Goal: Obtain resource: Obtain resource

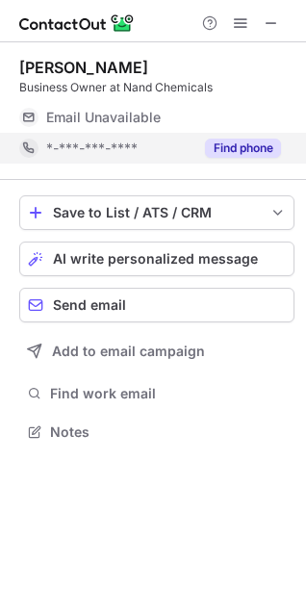
scroll to position [418, 306]
click at [242, 144] on button "Find phone" at bounding box center [243, 147] width 76 height 19
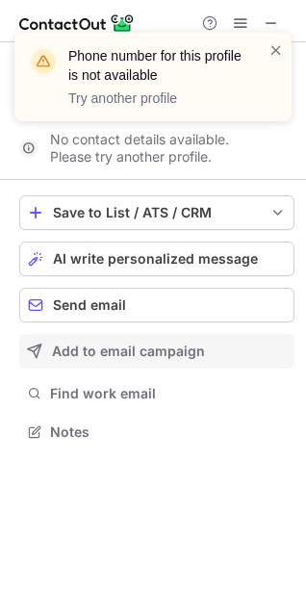
scroll to position [388, 306]
